Goal: Task Accomplishment & Management: Use online tool/utility

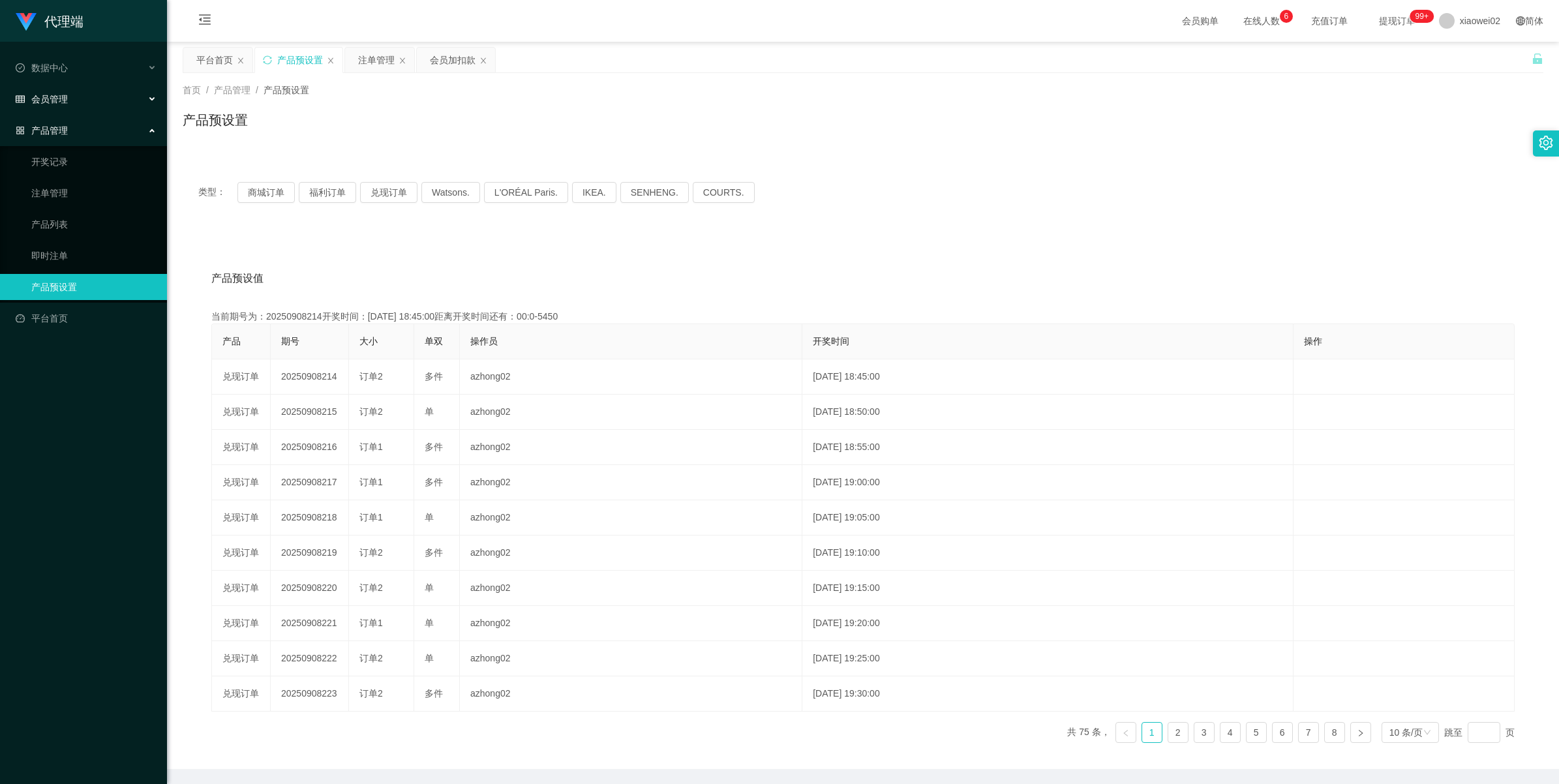
click at [56, 101] on span "会员管理" at bounding box center [41, 99] width 52 height 11
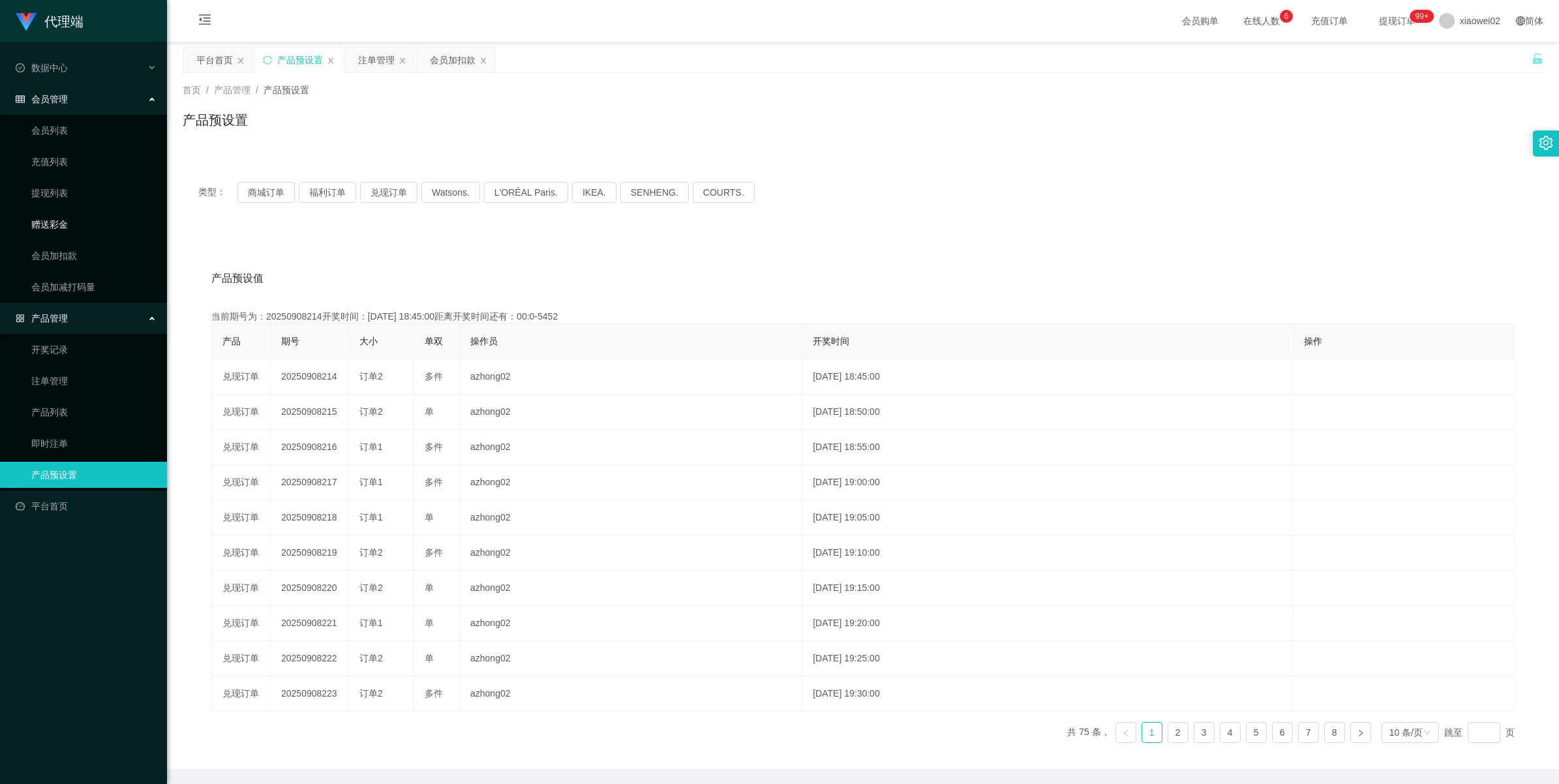
click at [46, 215] on link "赠送彩金" at bounding box center [94, 225] width 125 height 26
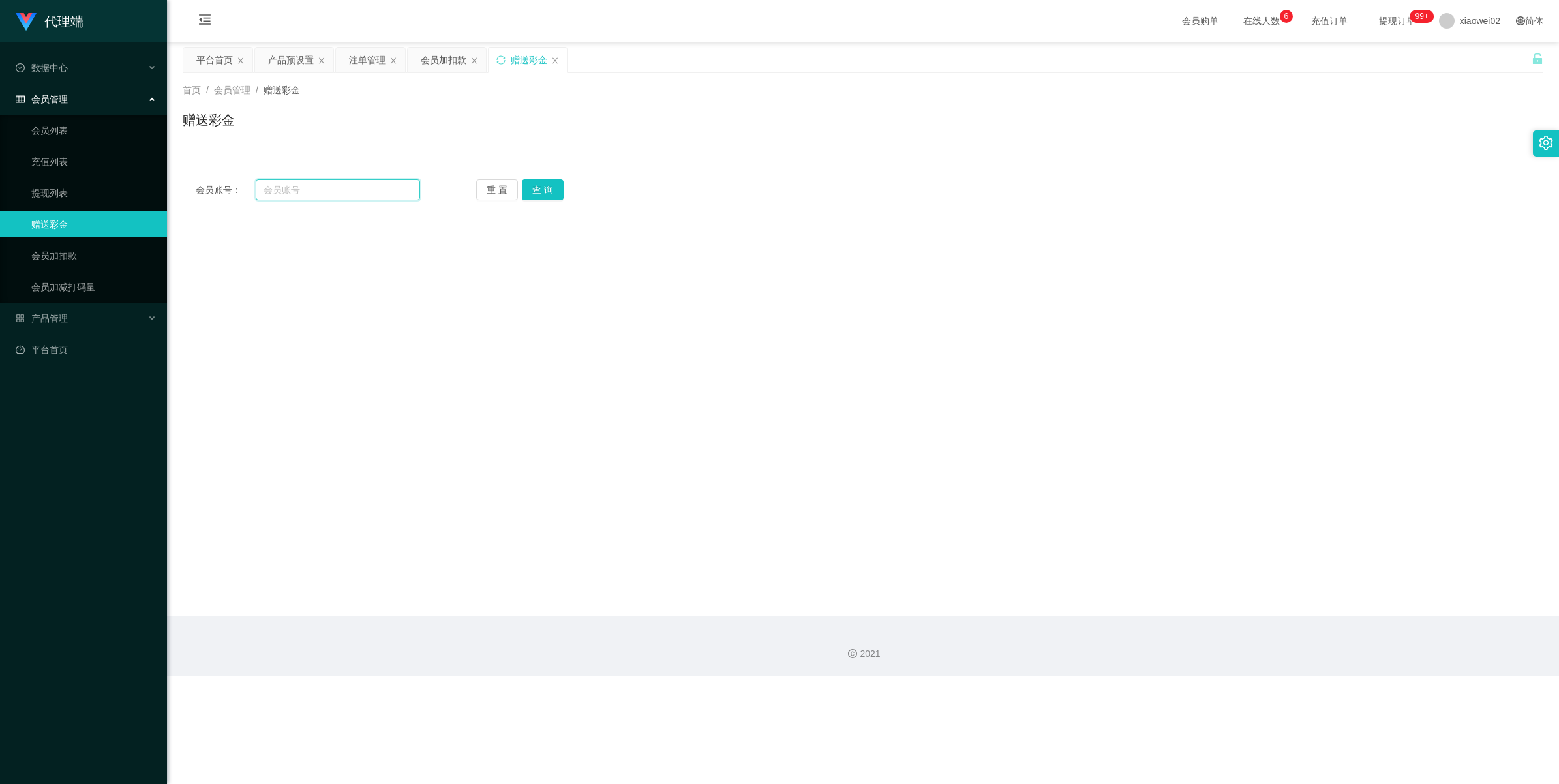
click at [355, 194] on input "text" at bounding box center [338, 190] width 164 height 21
paste input "0176956829"
type input "0176956829"
click at [537, 197] on button "查 询" at bounding box center [543, 190] width 42 height 21
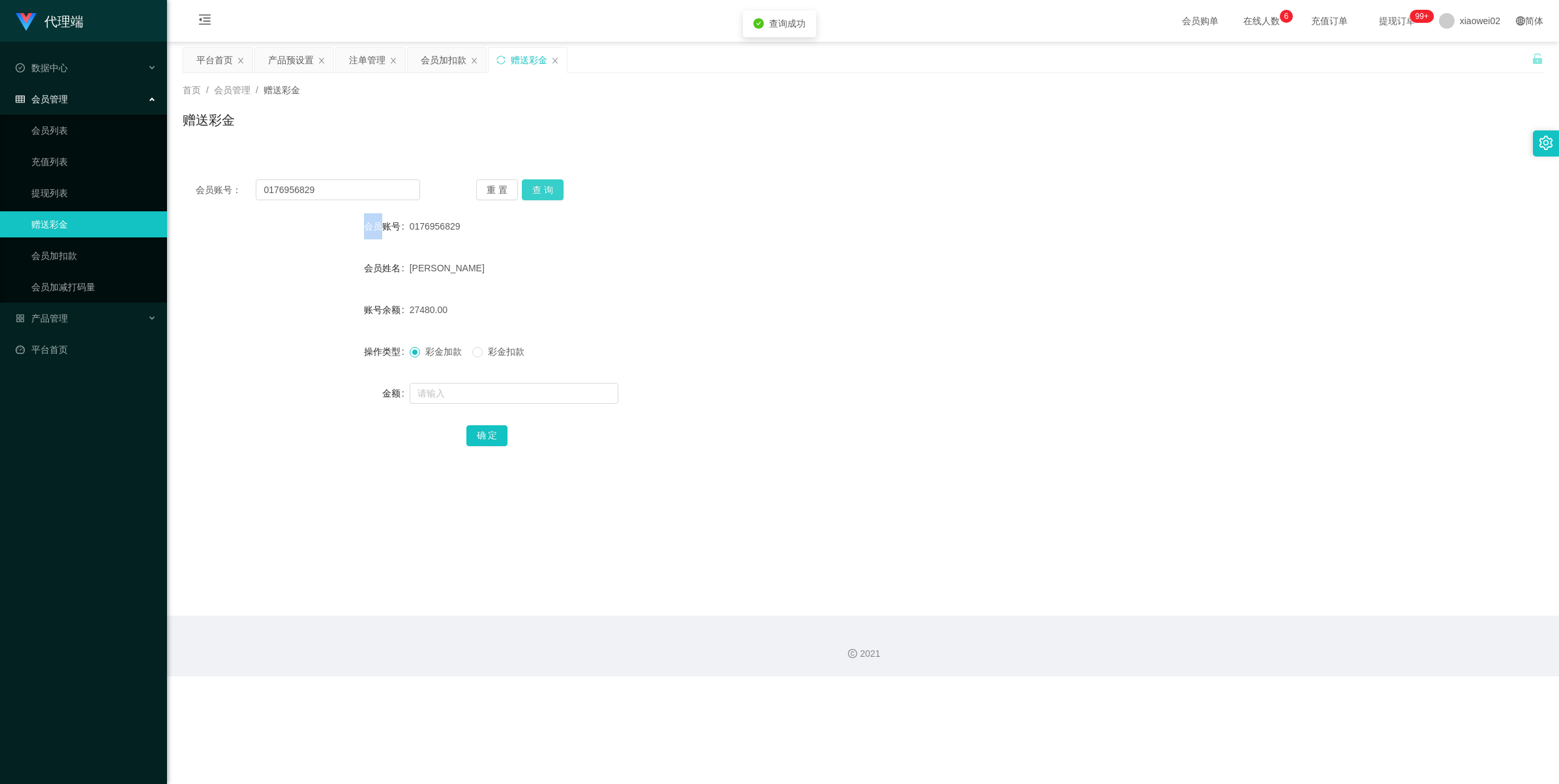
click at [537, 197] on div "重 置 查 询" at bounding box center [588, 190] width 225 height 21
click at [537, 197] on button "查 询" at bounding box center [543, 190] width 42 height 21
click at [286, 57] on div "产品预设置" at bounding box center [291, 60] width 46 height 24
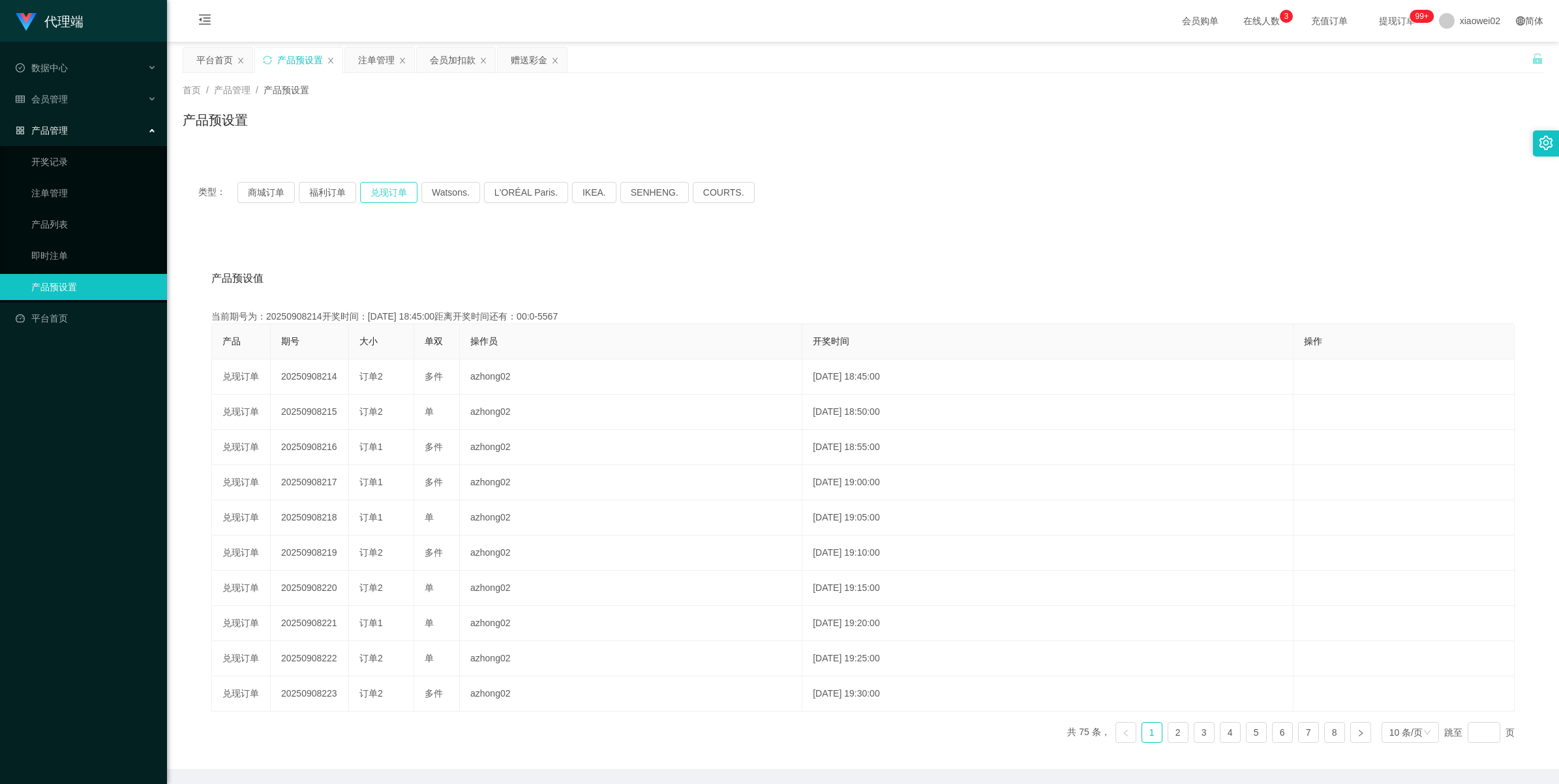
click at [378, 196] on button "兑现订单" at bounding box center [388, 192] width 57 height 21
